Goal: Understand process/instructions: Learn how to perform a task or action

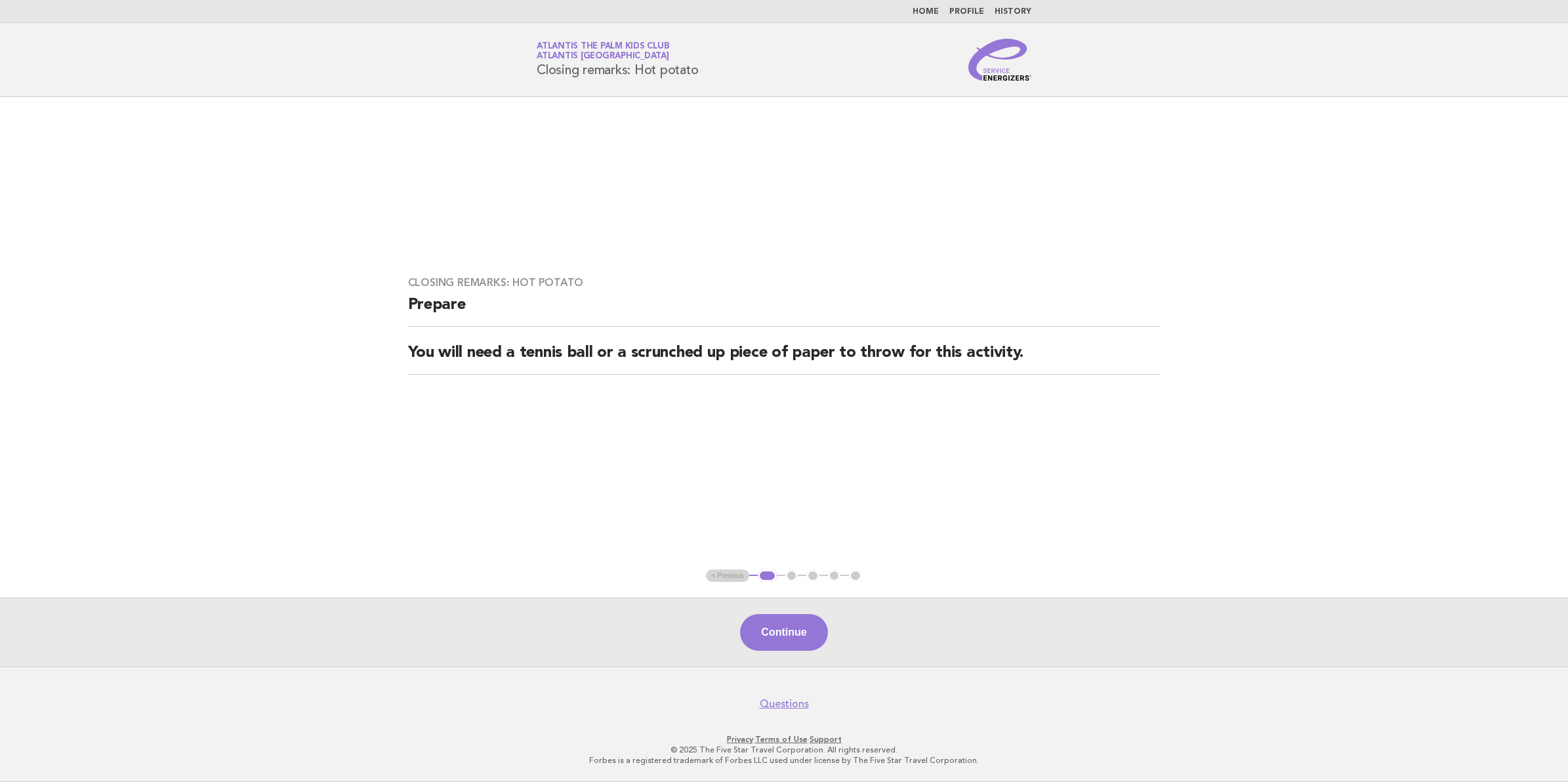
click at [926, 11] on link "Home" at bounding box center [926, 11] width 26 height 8
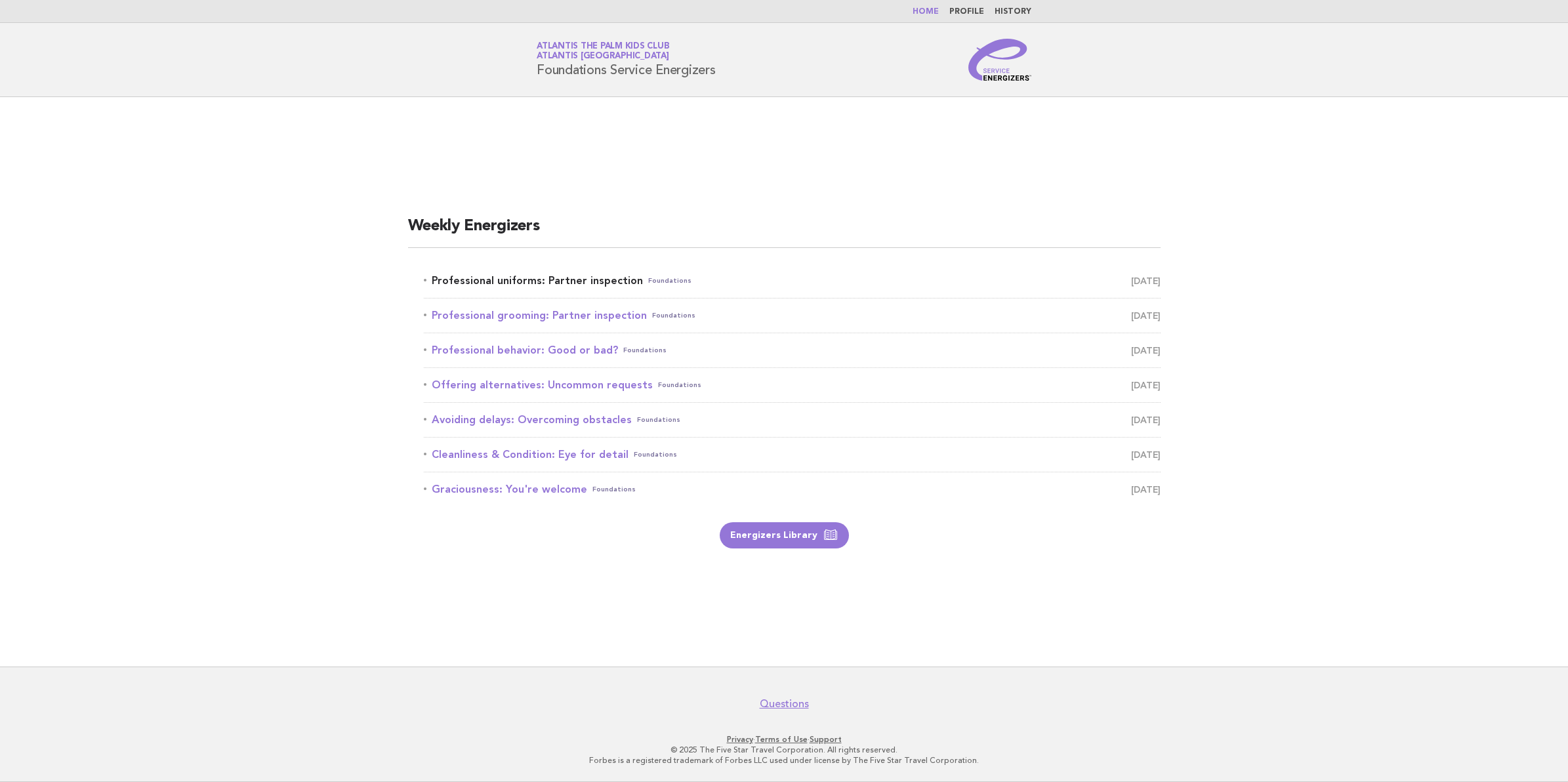
click at [471, 276] on link "Professional uniforms: Partner inspection Foundations October 1" at bounding box center [792, 281] width 737 height 18
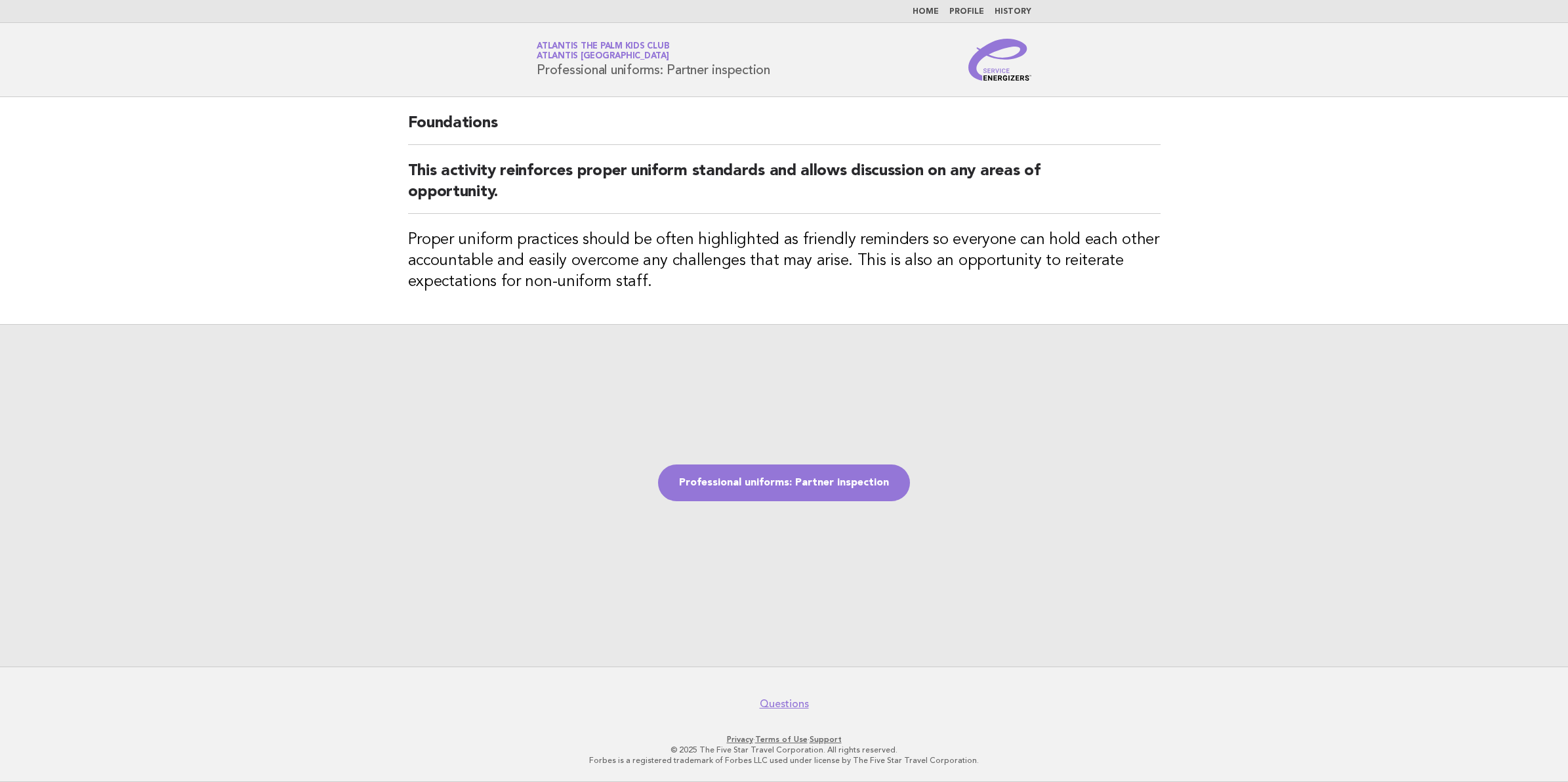
drag, startPoint x: 784, startPoint y: 73, endPoint x: 515, endPoint y: 73, distance: 269.0
click at [515, 73] on header "Service Energizers Atlantis The Palm Kids Club Atlantis Dubai Professional unif…" at bounding box center [784, 59] width 1568 height 74
copy h1 "Professional uniforms: Partner inspection"
drag, startPoint x: 753, startPoint y: 110, endPoint x: 758, endPoint y: 99, distance: 12.1
click at [753, 108] on div "Foundations This activity reinforces proper uniform standards and allows discus…" at bounding box center [784, 210] width 784 height 227
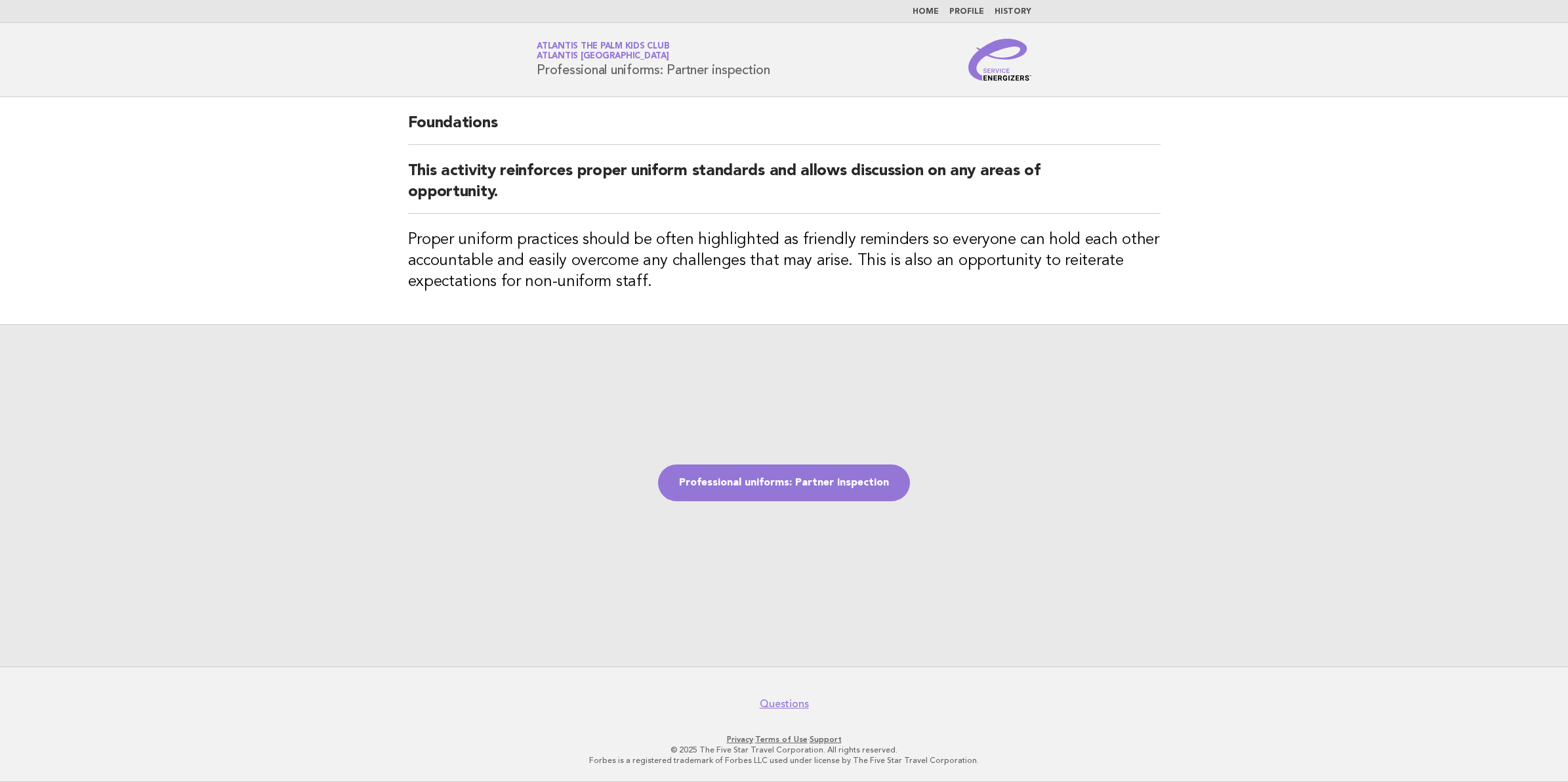
drag, startPoint x: 785, startPoint y: 71, endPoint x: 535, endPoint y: 90, distance: 250.7
click at [535, 90] on header "Service Energizers Atlantis The Palm Kids Club Atlantis Dubai Professional unif…" at bounding box center [784, 59] width 1568 height 74
copy h1 "Professional uniforms: Partner inspection"
click at [714, 470] on link "Professional uniforms: Partner inspection" at bounding box center [784, 482] width 252 height 37
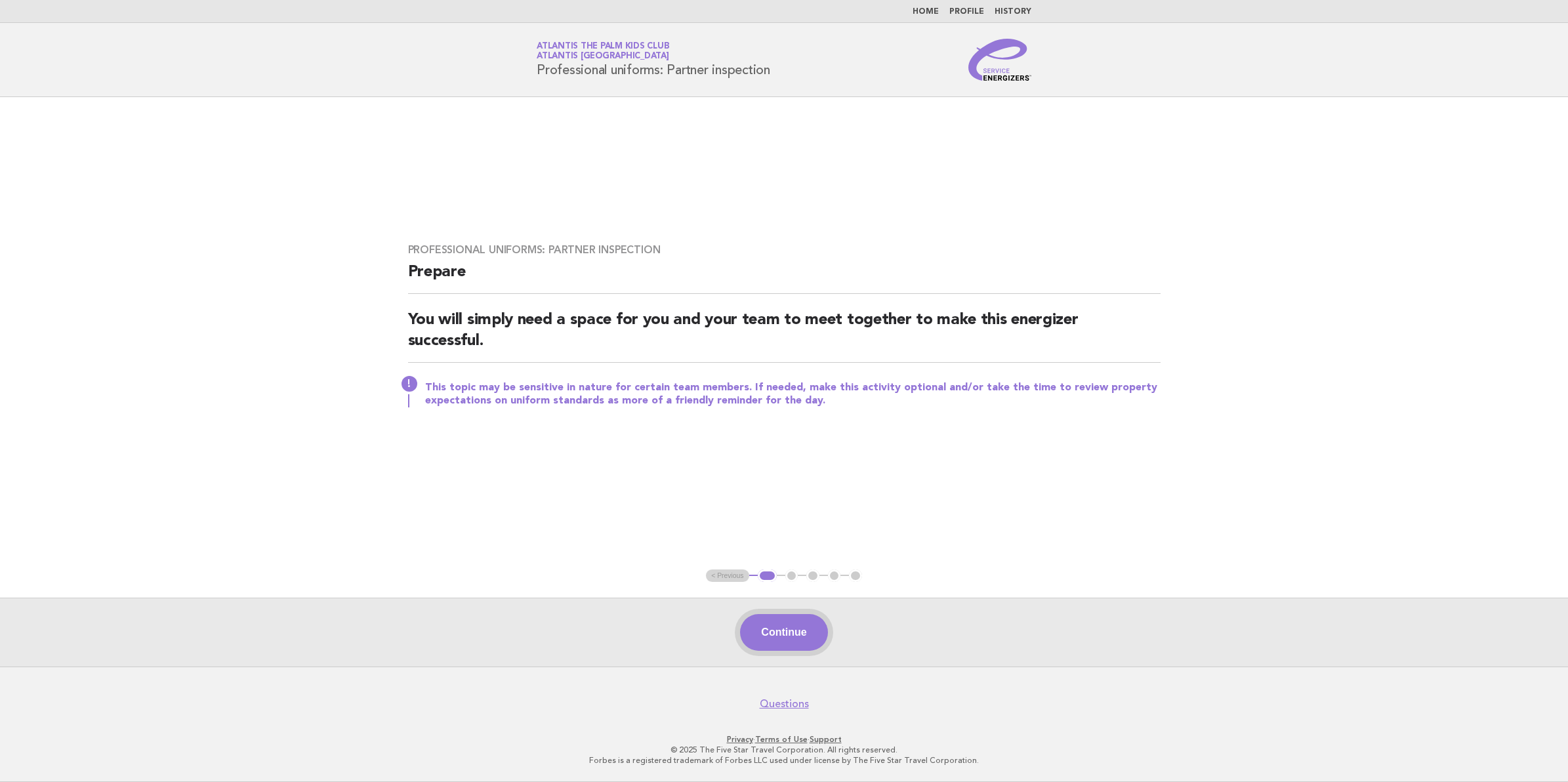
click at [798, 623] on button "Continue" at bounding box center [784, 632] width 87 height 37
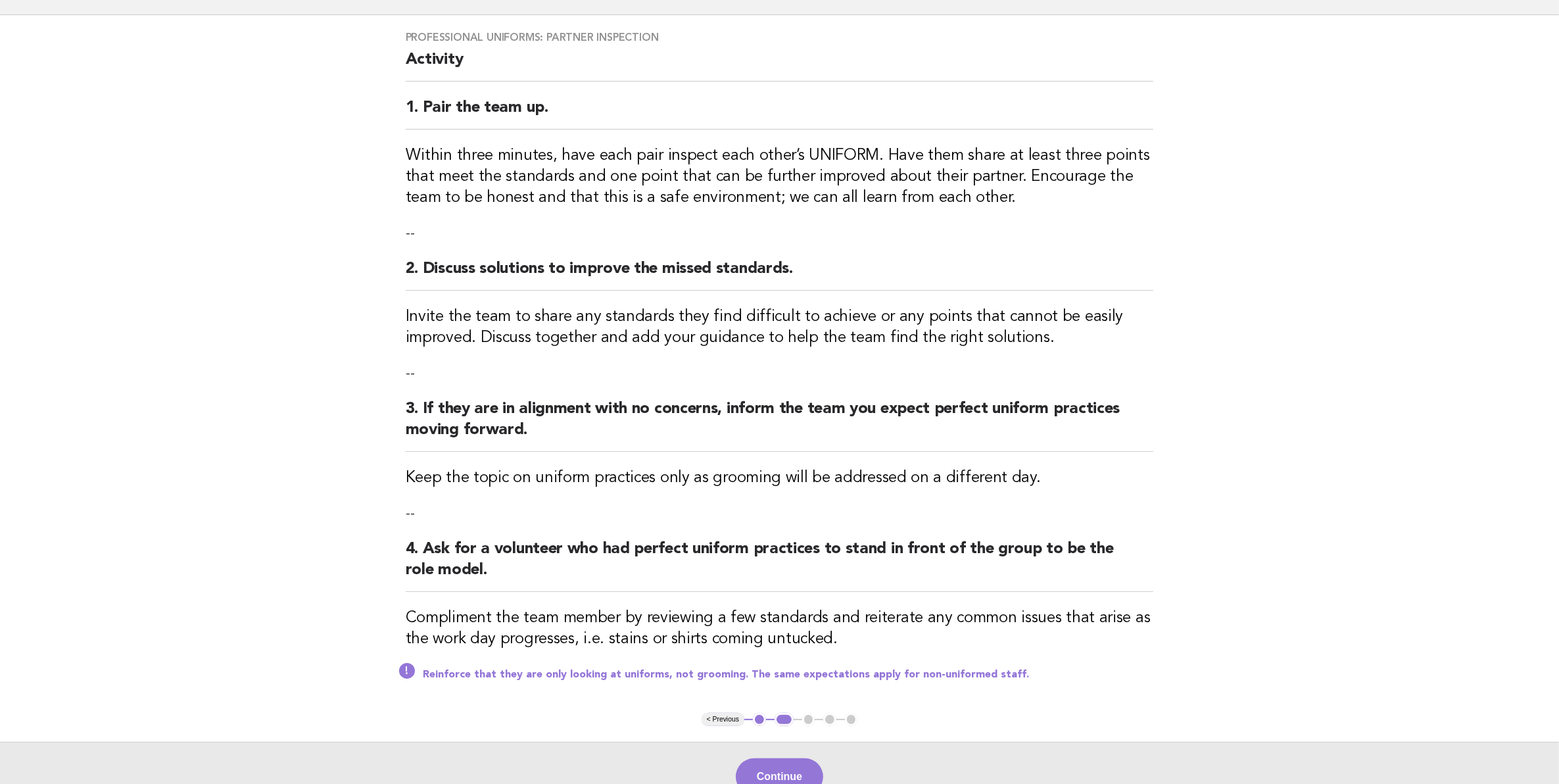
scroll to position [164, 0]
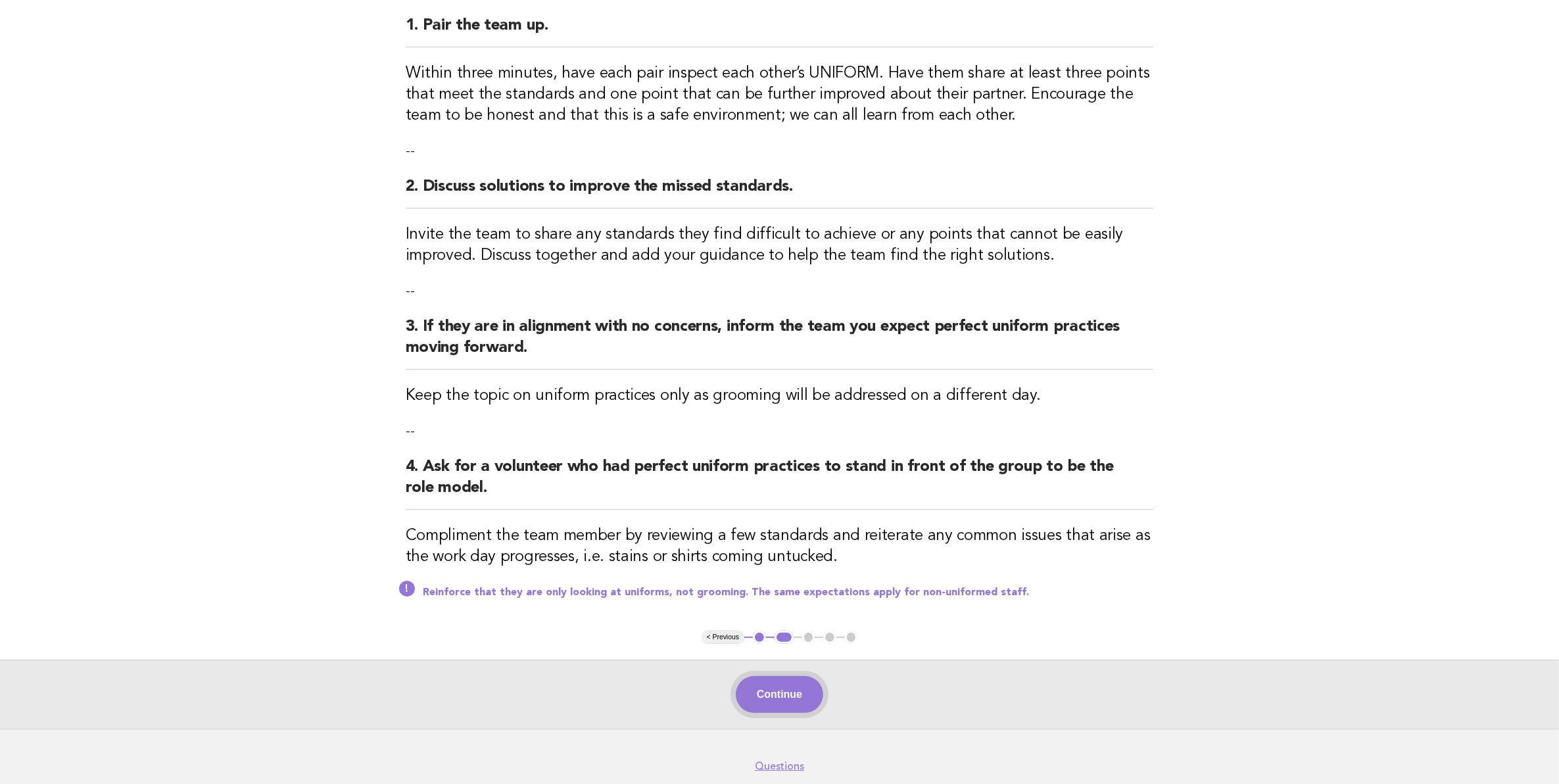
click at [813, 693] on button "Continue" at bounding box center [780, 694] width 88 height 37
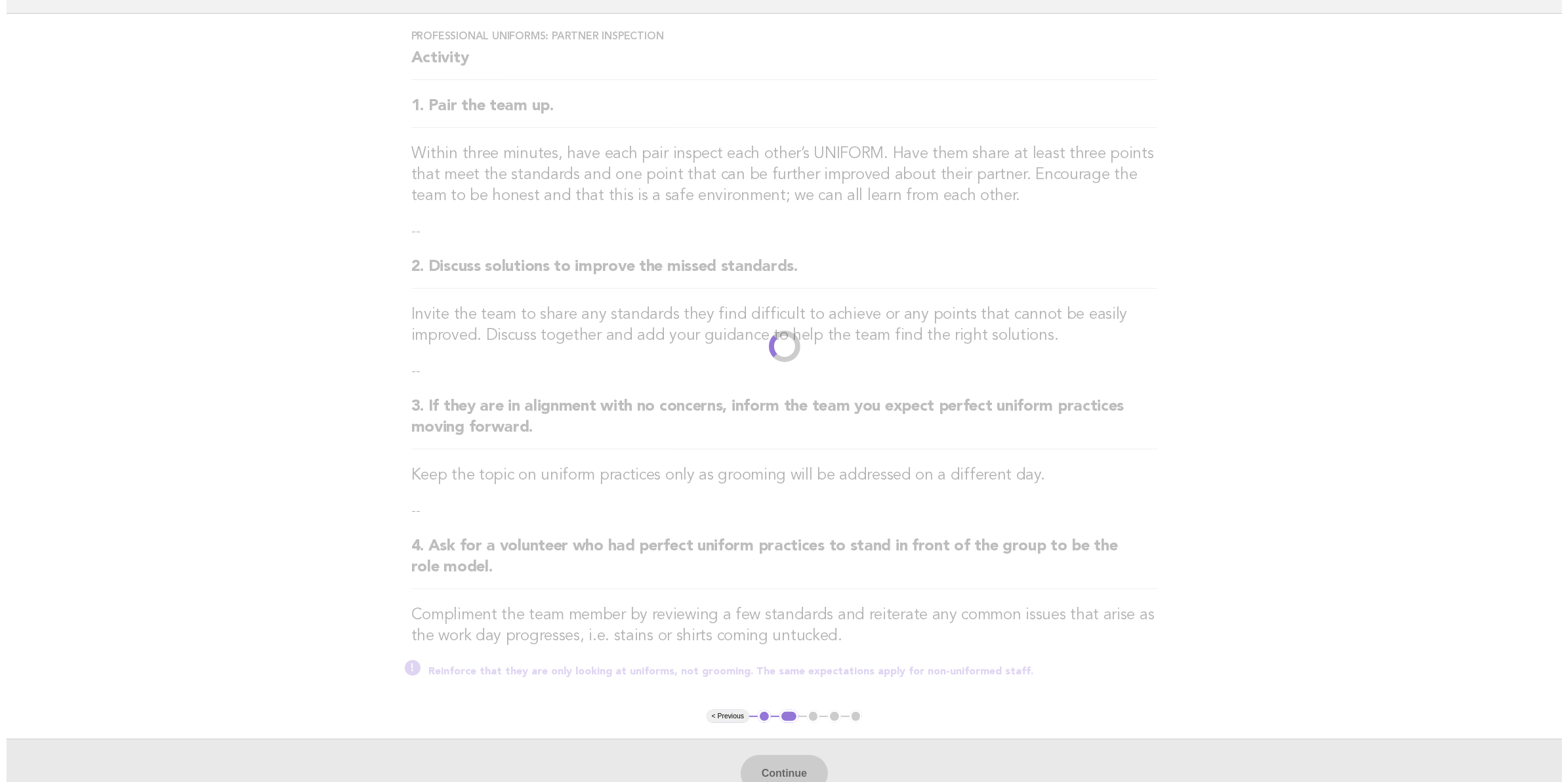
scroll to position [0, 0]
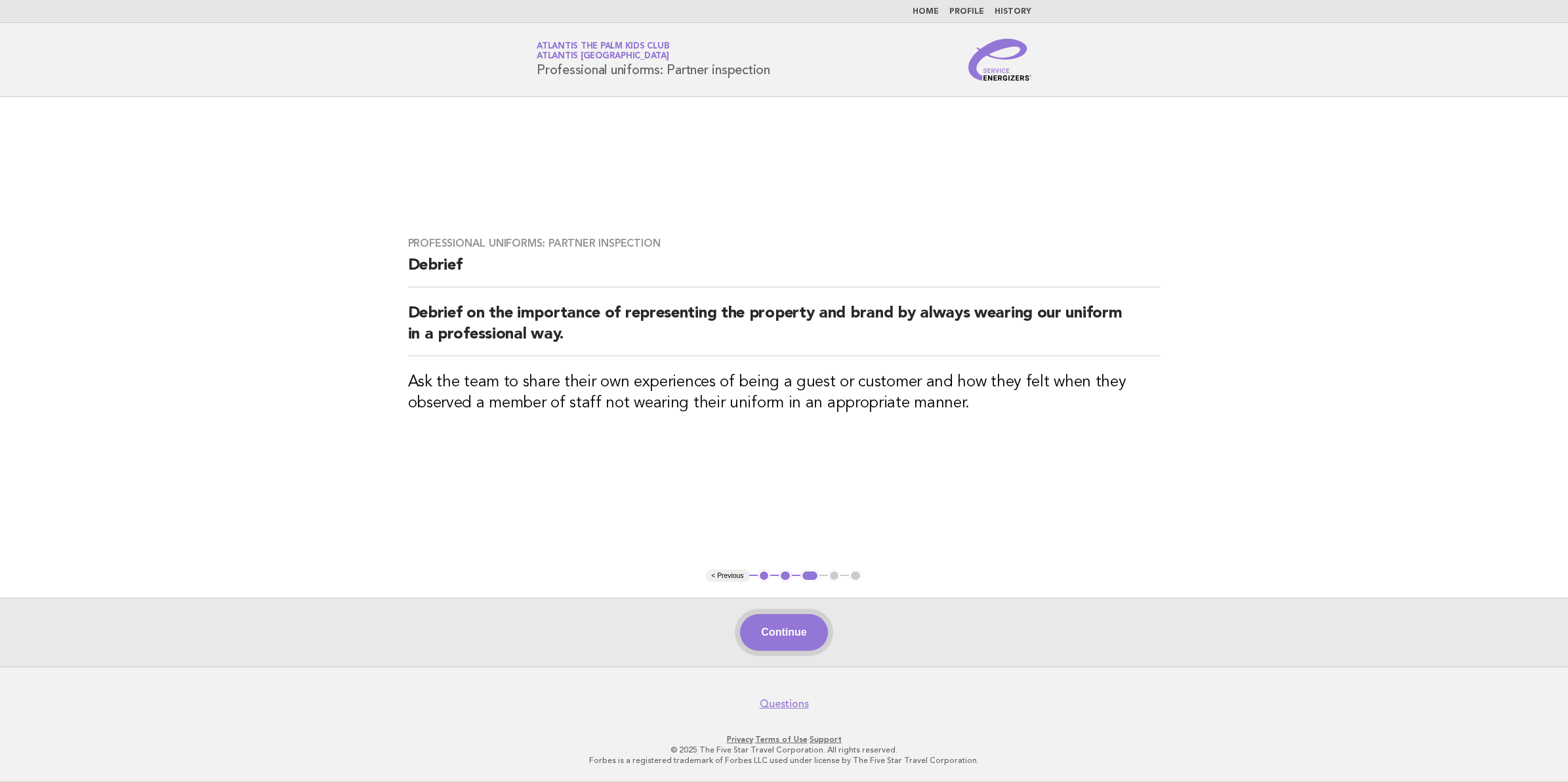
click at [810, 624] on button "Continue" at bounding box center [784, 632] width 87 height 37
